Goal: Task Accomplishment & Management: Manage account settings

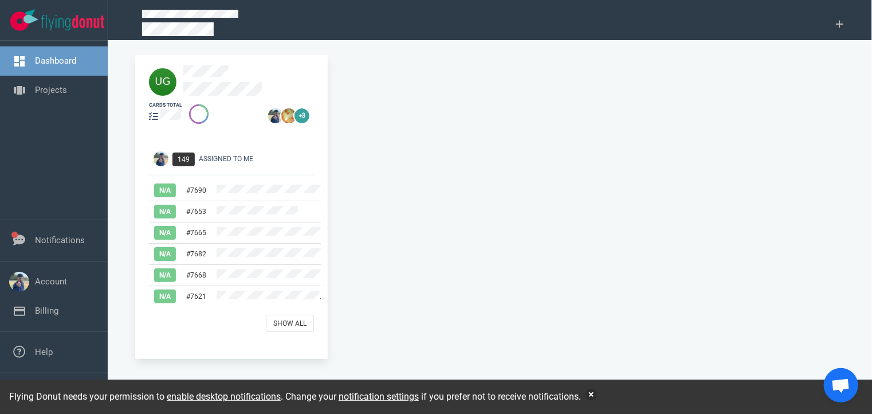
click at [150, 162] on div at bounding box center [155, 155] width 26 height 23
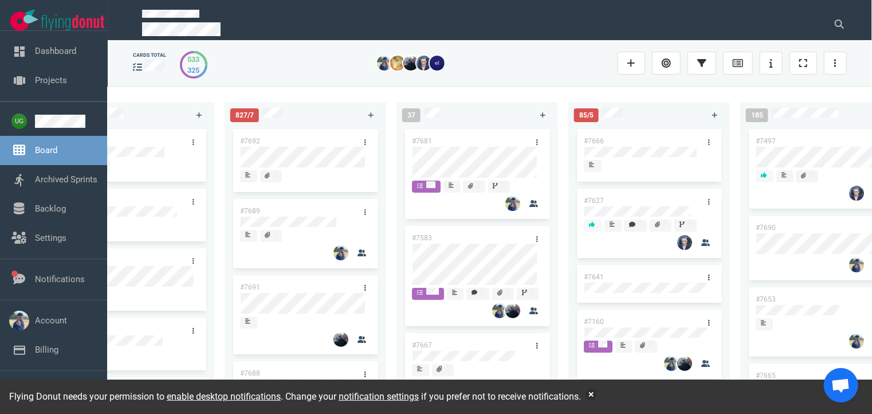
scroll to position [0, 412]
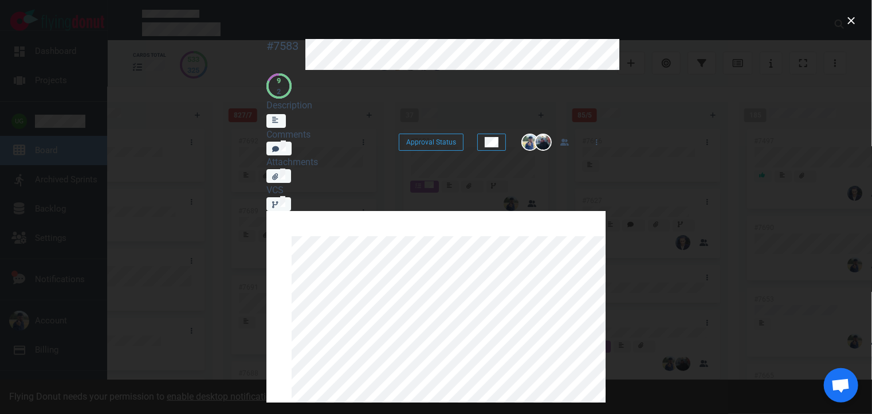
click at [435, 248] on icon "Add strikethrough text" at bounding box center [439, 252] width 9 height 8
click at [435, 247] on icon "Add strikethrough text" at bounding box center [439, 251] width 9 height 9
click at [432, 242] on button "Add strikethrough text" at bounding box center [439, 248] width 15 height 13
click at [435, 248] on icon "Add strikethrough text" at bounding box center [439, 252] width 9 height 8
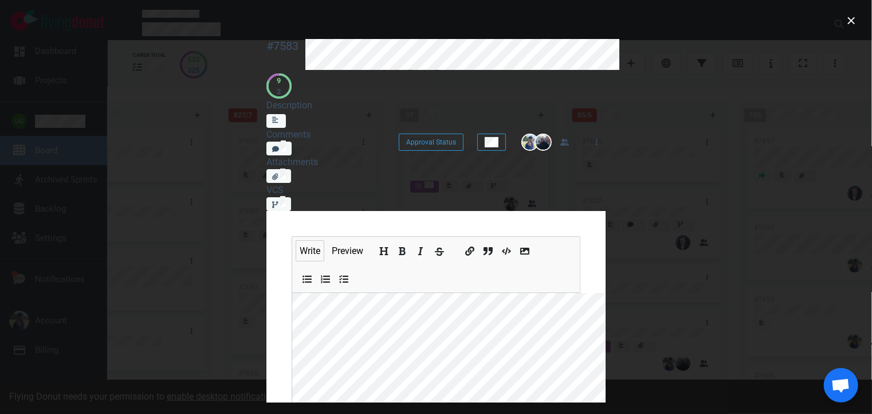
click at [432, 242] on button "Add strikethrough text" at bounding box center [439, 248] width 15 height 13
click at [435, 248] on icon "Add strikethrough text" at bounding box center [439, 252] width 9 height 8
click at [435, 247] on icon "Add strikethrough text" at bounding box center [439, 251] width 9 height 9
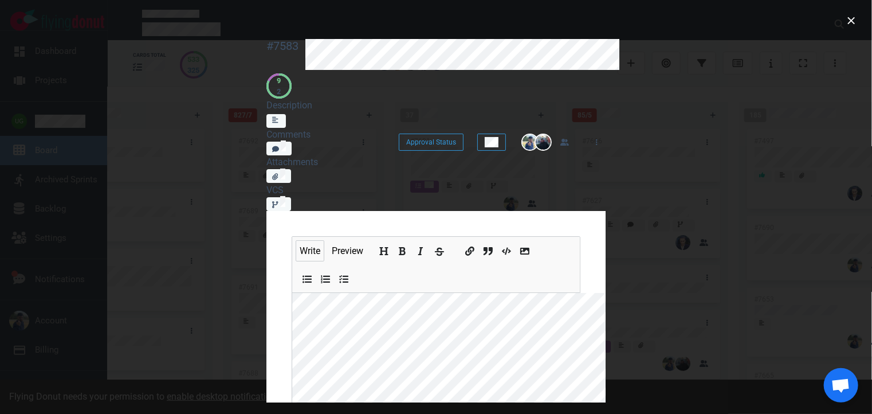
click at [435, 248] on icon "Add strikethrough text" at bounding box center [439, 252] width 9 height 8
click at [435, 247] on icon "Add strikethrough text" at bounding box center [439, 251] width 9 height 9
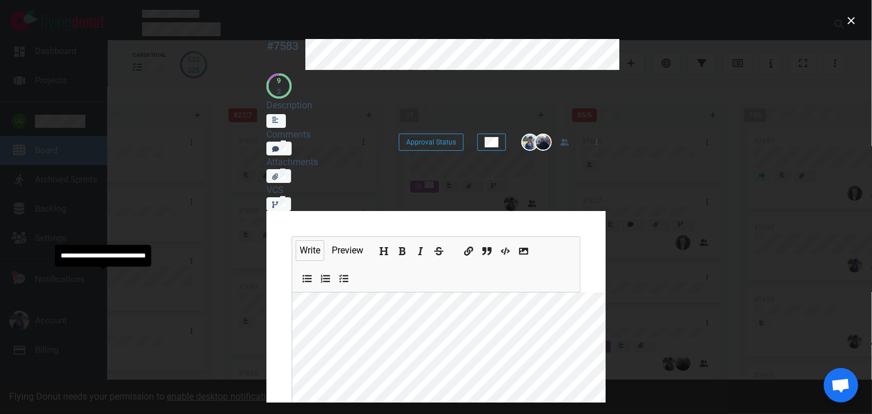
click at [292, 407] on button "Save Changes" at bounding box center [330, 418] width 77 height 23
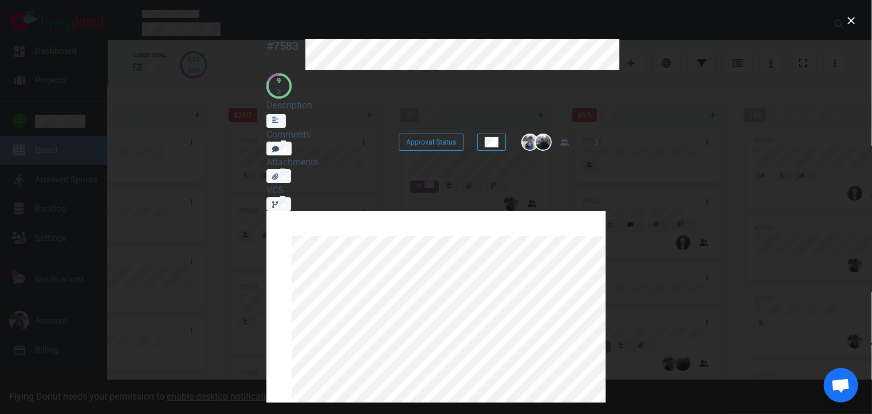
scroll to position [0, 0]
